Goal: Task Accomplishment & Management: Complete application form

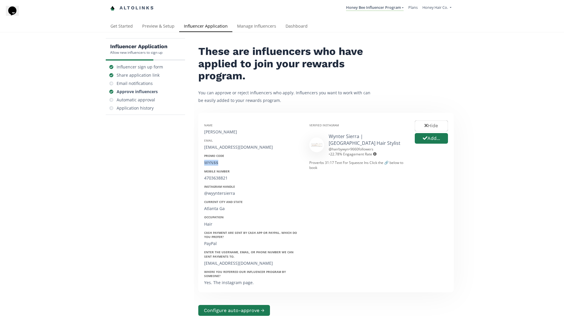
drag, startPoint x: 224, startPoint y: 164, endPoint x: 197, endPoint y: 165, distance: 27.7
click at [197, 165] on div "These are influencers who have applied to join your rewards program. You can ap…" at bounding box center [326, 192] width 264 height 308
copy div "WYN$$"
click at [433, 139] on button "Add..." at bounding box center [431, 138] width 35 height 13
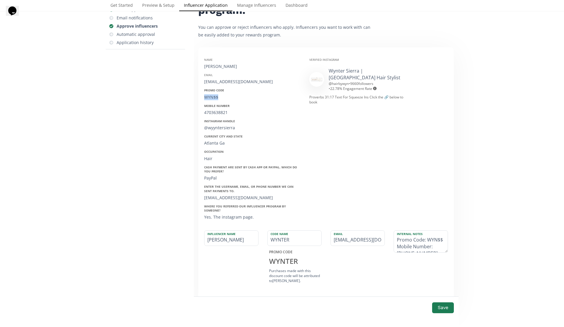
scroll to position [76, 0]
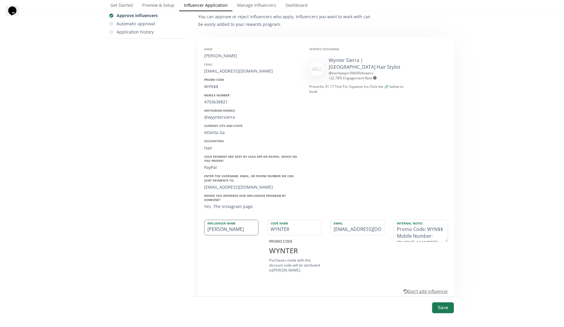
click at [243, 222] on input "[PERSON_NAME]" at bounding box center [231, 227] width 54 height 15
paste input "YN$$"
type input "WYN$$"
type input "WYN"
drag, startPoint x: 238, startPoint y: 58, endPoint x: 204, endPoint y: 58, distance: 34.1
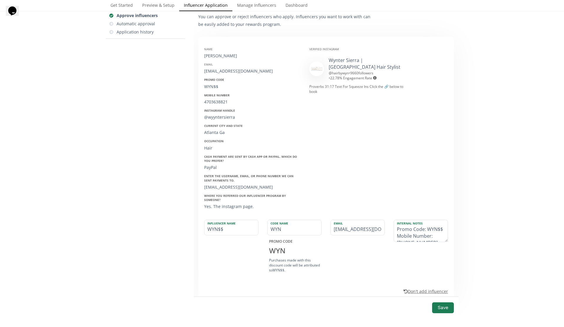
click at [204, 58] on div "Name [PERSON_NAME] Email [EMAIL_ADDRESS][DOMAIN_NAME] Promo Code WYN$$ Mobile N…" at bounding box center [252, 127] width 105 height 168
click at [208, 58] on div "[PERSON_NAME]" at bounding box center [252, 56] width 96 height 6
click at [232, 226] on input "WYN$$" at bounding box center [231, 227] width 54 height 15
paste input "ynter"
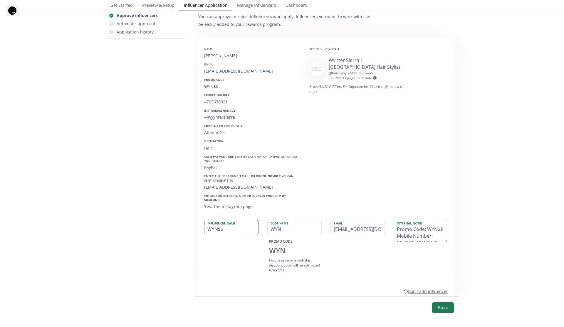
type input "Wynter"
type input "WYNTER"
type input "Wynte"
type input "WYNTE"
type input "Wynt"
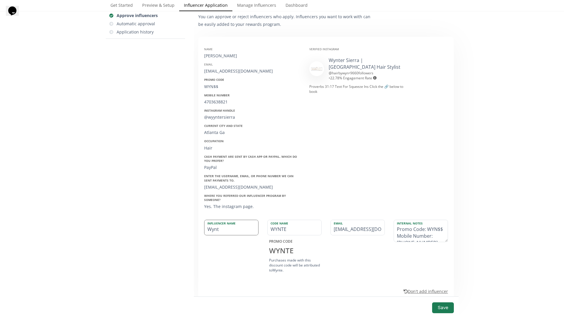
type input "WYNT"
type input "Wyn"
type input "WYN"
type input "Wyn"
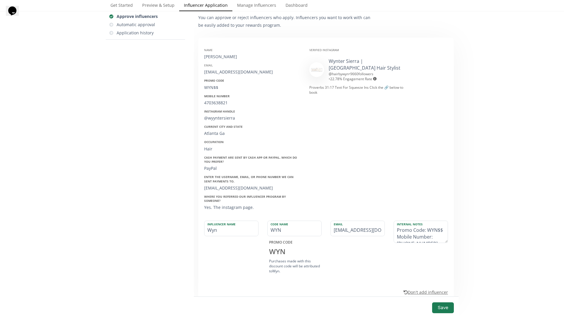
drag, startPoint x: 240, startPoint y: 56, endPoint x: 204, endPoint y: 51, distance: 36.2
click at [204, 51] on div "Name [PERSON_NAME]" at bounding box center [252, 54] width 96 height 12
copy div "Name [PERSON_NAME]"
click at [397, 227] on textarea "Promo Code: WYN$$ Mobile Number: [PHONE_NUMBER] Instagram Handle: @wyyntersierr…" at bounding box center [421, 232] width 54 height 22
paste textarea "Name [PERSON_NAME]"
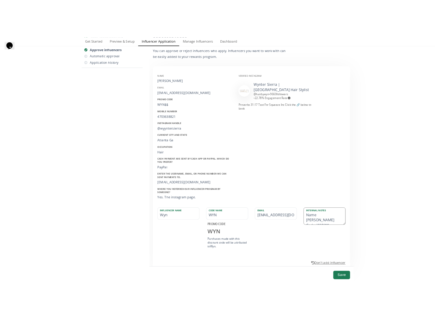
scroll to position [4, 0]
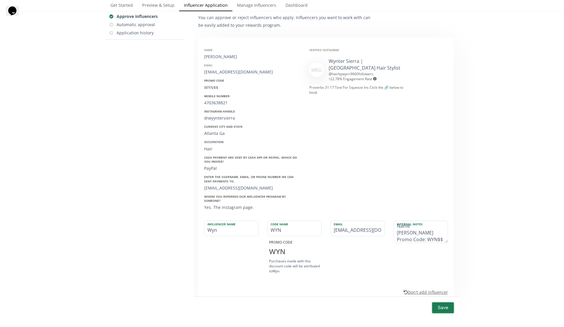
type textarea "Name [PERSON_NAME] Promo Code: WYN$$ Mobile Number: [PHONE_NUMBER] Instagram Ha…"
click at [445, 309] on button "Save" at bounding box center [442, 307] width 23 height 13
